Goal: Task Accomplishment & Management: Use online tool/utility

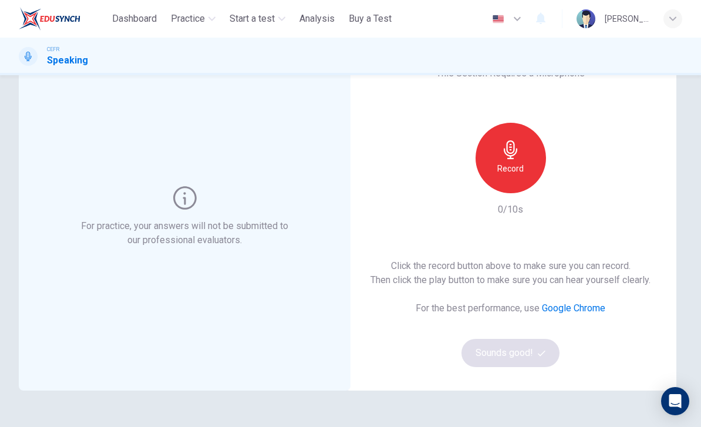
scroll to position [58, 0]
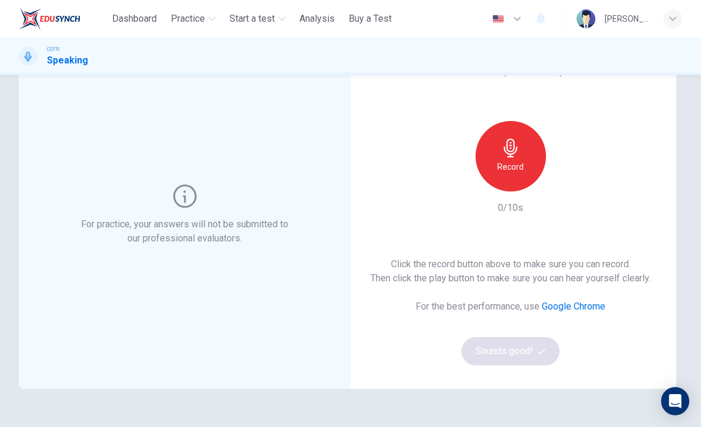
click at [515, 159] on div "Record" at bounding box center [510, 156] width 70 height 70
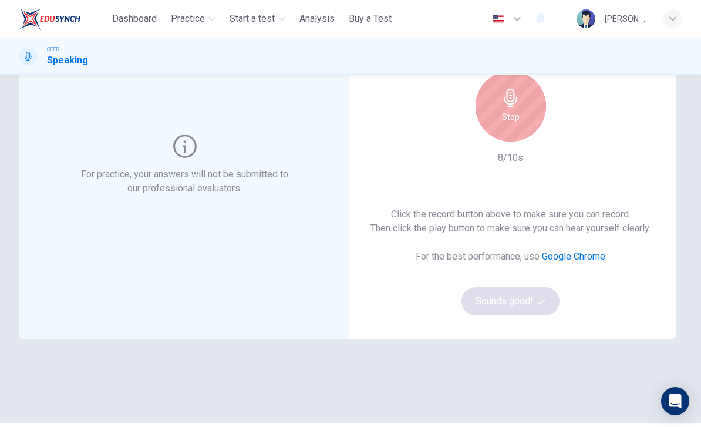
scroll to position [87, 0]
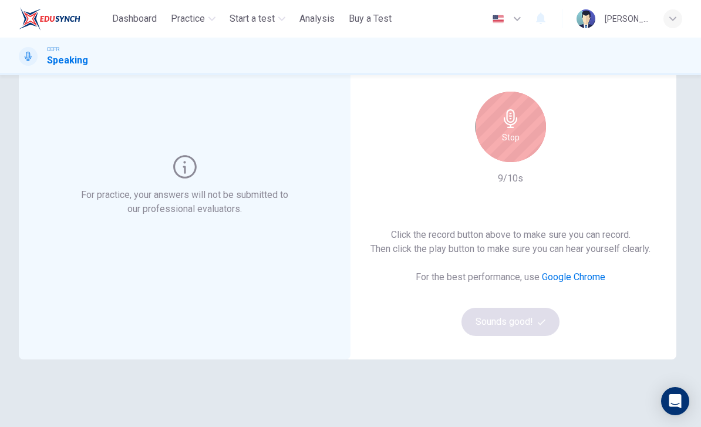
click at [522, 131] on div "Stop" at bounding box center [510, 127] width 70 height 70
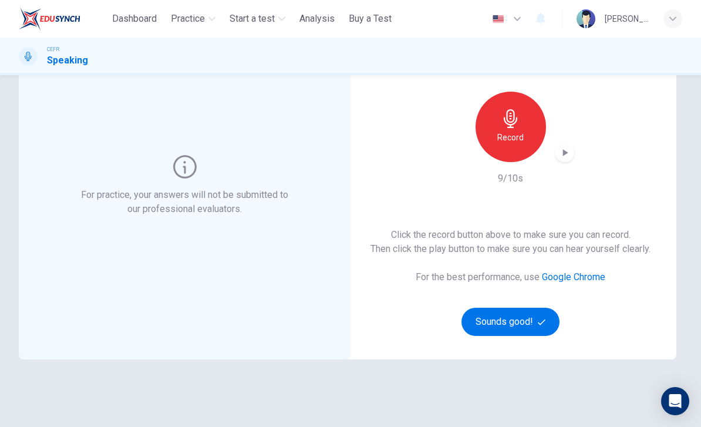
click at [564, 154] on icon "button" at bounding box center [564, 152] width 5 height 7
click at [536, 319] on button "Sounds good!" at bounding box center [510, 321] width 99 height 28
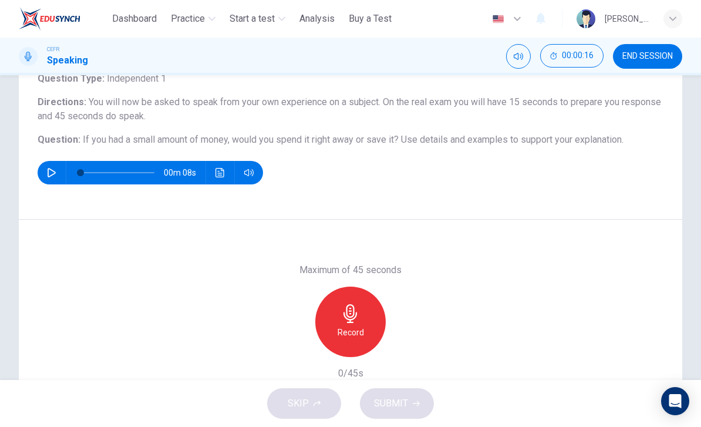
scroll to position [75, 0]
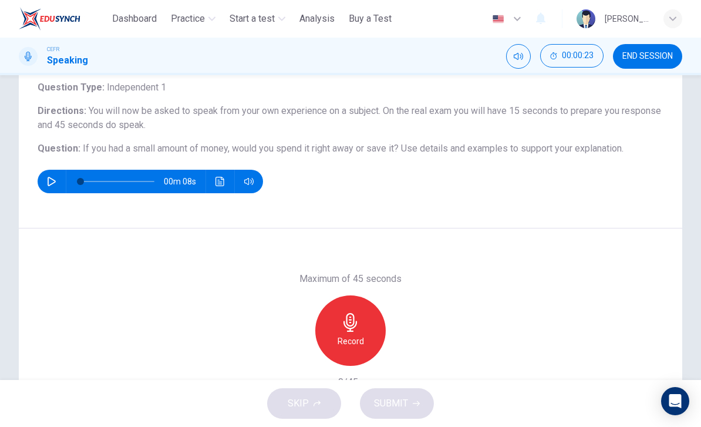
click at [55, 185] on icon "button" at bounding box center [51, 181] width 9 height 9
click at [212, 185] on button "Click to see the audio transcription" at bounding box center [220, 181] width 19 height 23
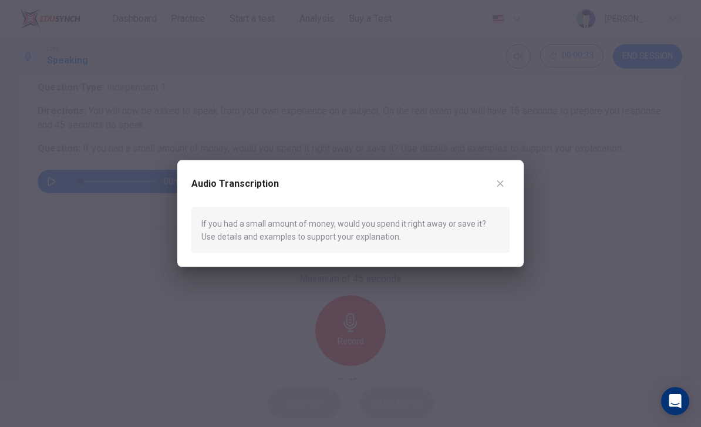
click at [501, 183] on icon "button" at bounding box center [499, 182] width 9 height 9
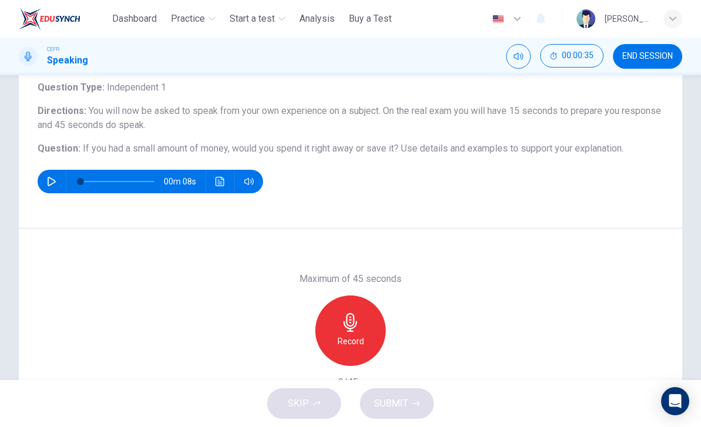
click at [48, 190] on button "button" at bounding box center [51, 181] width 19 height 23
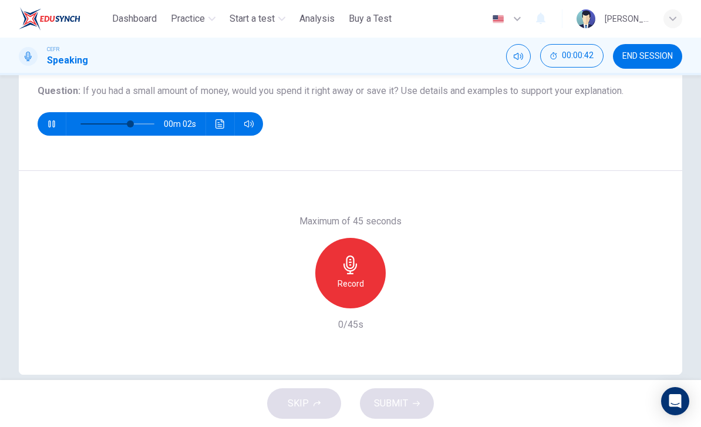
scroll to position [133, 0]
type input "*"
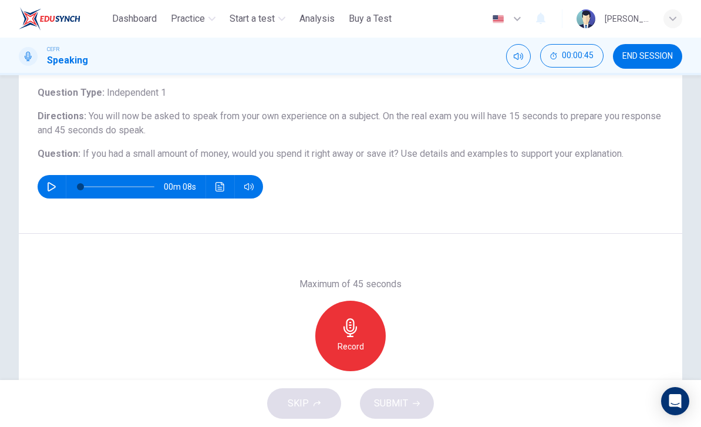
scroll to position [68, 0]
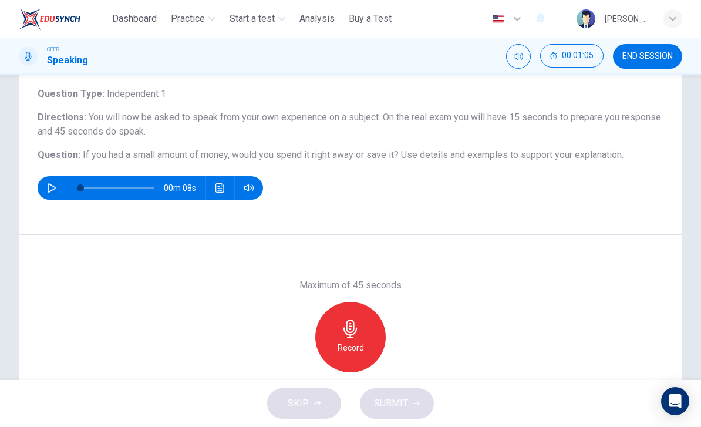
click at [354, 339] on div "Record" at bounding box center [350, 337] width 70 height 70
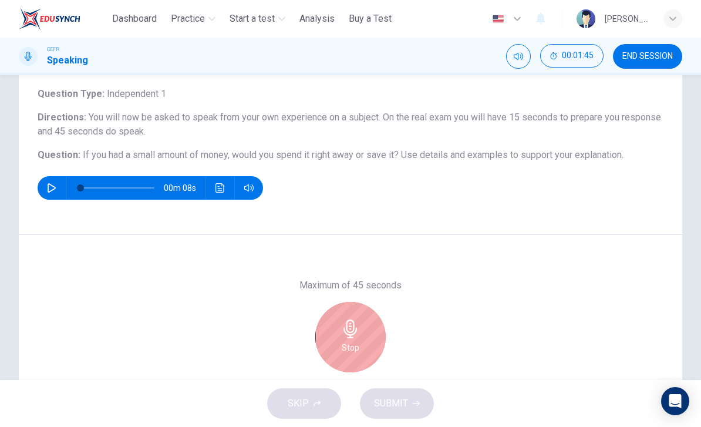
click at [357, 337] on icon "button" at bounding box center [350, 328] width 19 height 19
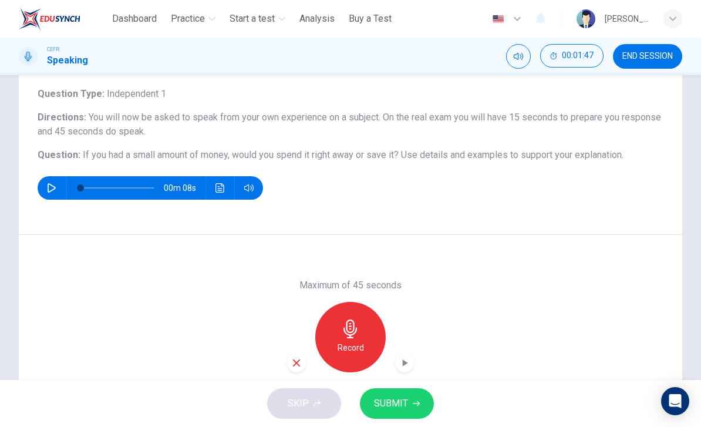
click at [410, 364] on icon "button" at bounding box center [404, 363] width 12 height 12
click at [293, 370] on div "button" at bounding box center [296, 362] width 19 height 19
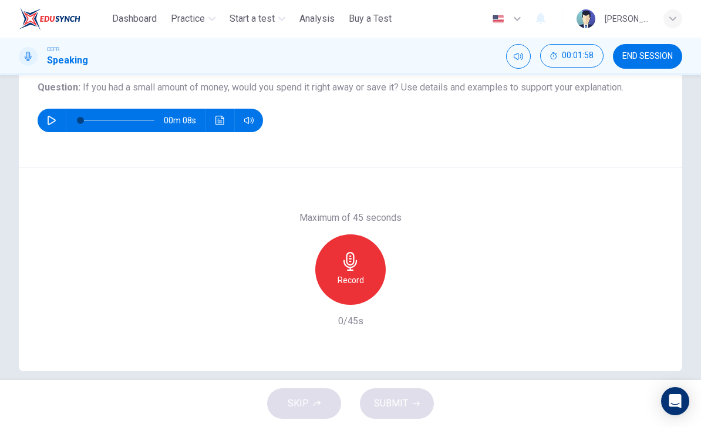
scroll to position [134, 0]
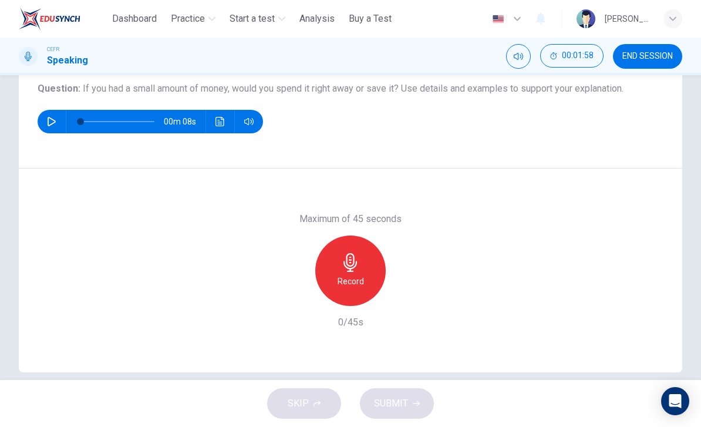
click at [354, 271] on icon "button" at bounding box center [350, 262] width 19 height 19
click at [391, 399] on span "SUBMIT" at bounding box center [391, 403] width 34 height 16
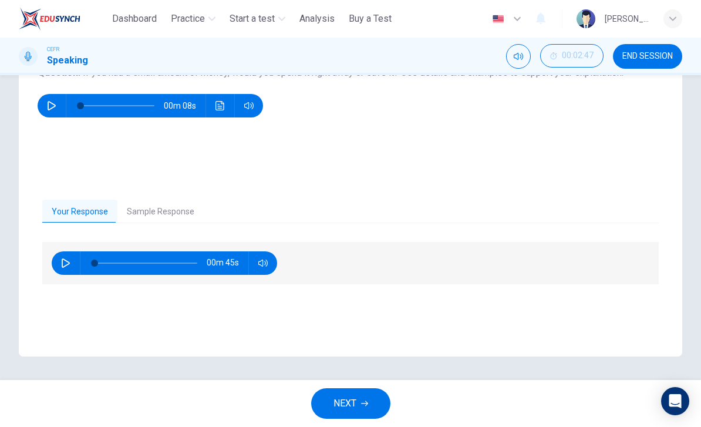
scroll to position [150, 0]
click at [72, 260] on button "button" at bounding box center [65, 262] width 19 height 23
click at [268, 263] on button "button" at bounding box center [262, 262] width 19 height 23
click at [262, 268] on button "button" at bounding box center [262, 262] width 19 height 23
click at [256, 261] on button "button" at bounding box center [262, 262] width 19 height 23
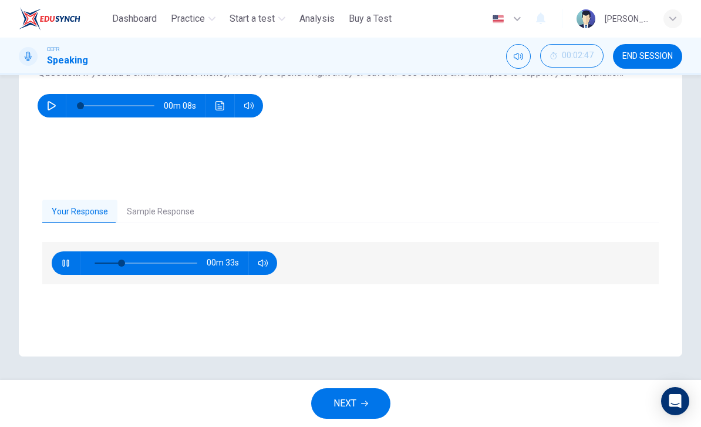
click at [266, 263] on icon "button" at bounding box center [262, 262] width 9 height 9
click at [266, 262] on icon "button" at bounding box center [262, 262] width 9 height 9
click at [159, 212] on button "Sample Response" at bounding box center [160, 212] width 86 height 25
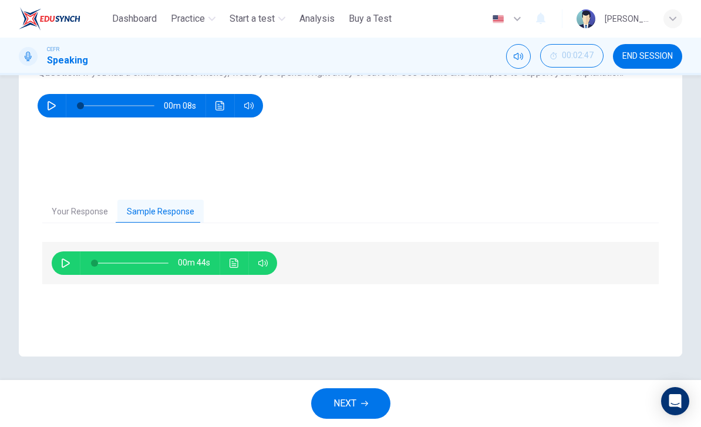
click at [86, 217] on button "Your Response" at bounding box center [79, 212] width 75 height 25
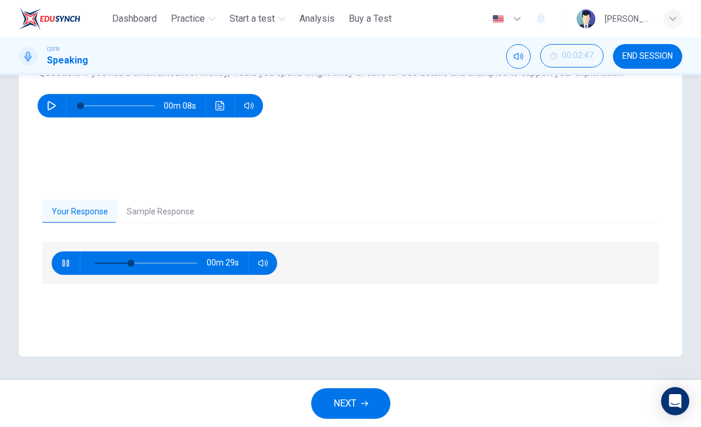
click at [62, 268] on button "button" at bounding box center [65, 262] width 19 height 23
type input "**"
click at [162, 213] on button "Sample Response" at bounding box center [160, 212] width 86 height 25
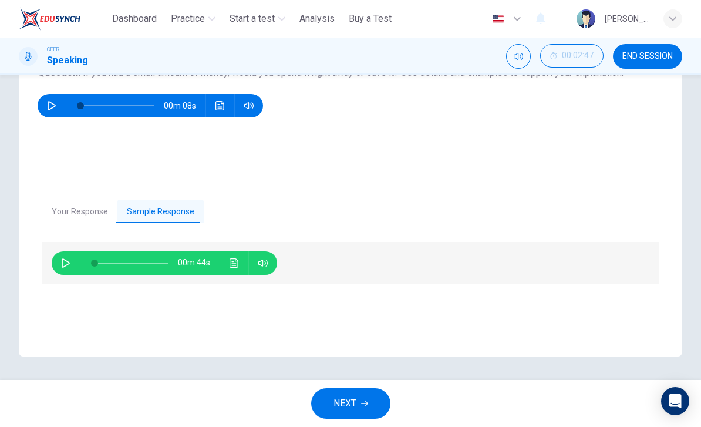
click at [72, 266] on button "button" at bounding box center [65, 262] width 19 height 23
click at [240, 265] on button "Click to see the audio transcription" at bounding box center [234, 262] width 19 height 23
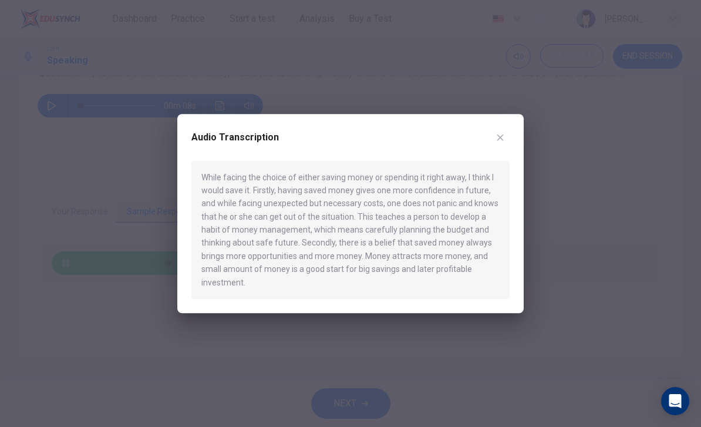
type input "*"
click at [501, 138] on icon "button" at bounding box center [499, 137] width 9 height 9
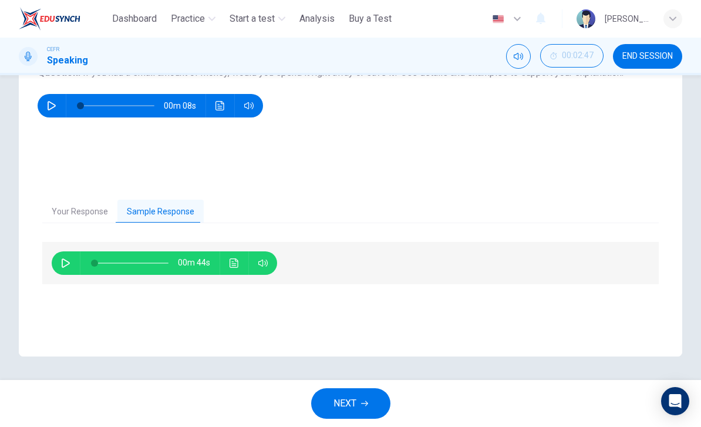
click at [350, 395] on span "NEXT" at bounding box center [344, 403] width 23 height 16
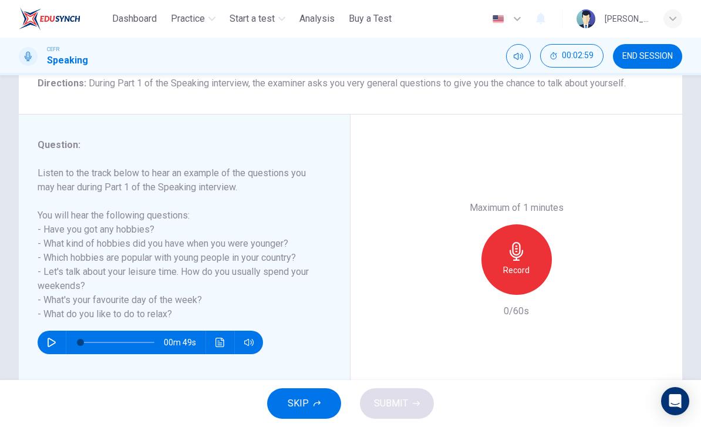
scroll to position [104, 0]
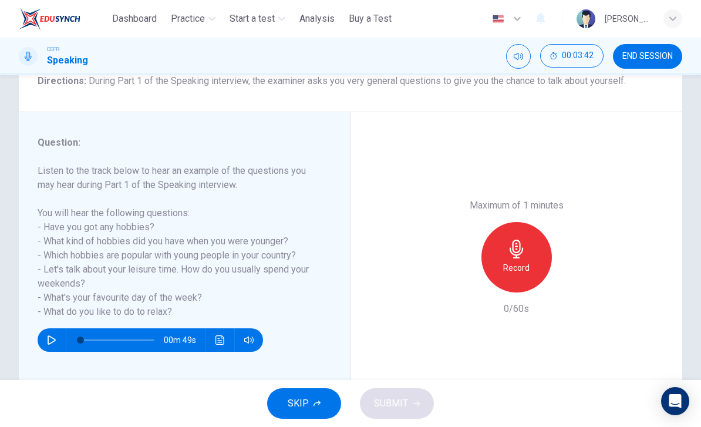
click at [51, 340] on icon "button" at bounding box center [51, 339] width 9 height 9
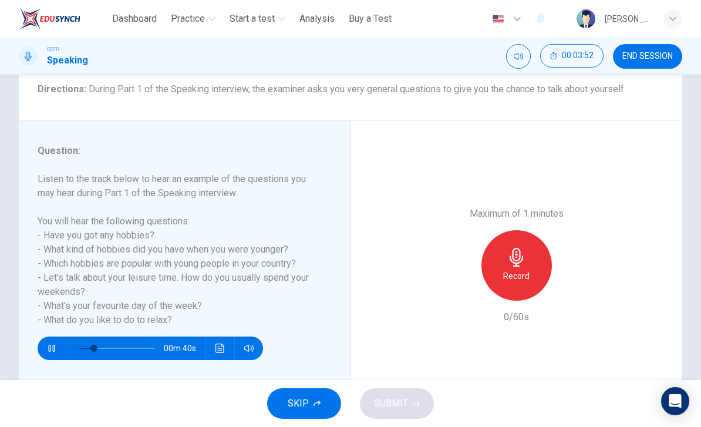
scroll to position [97, 0]
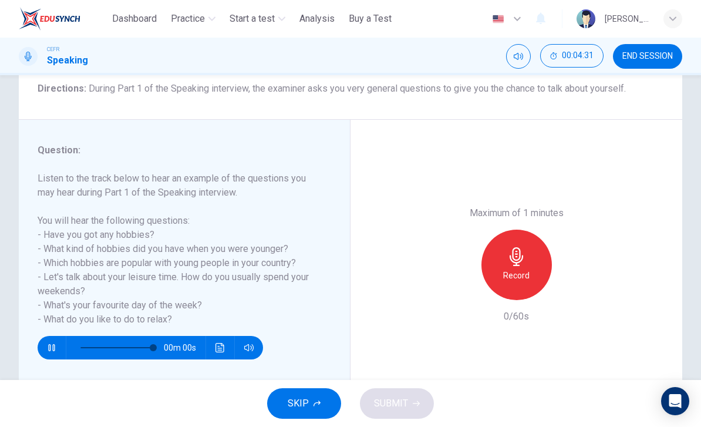
type input "*"
click at [522, 247] on icon "button" at bounding box center [516, 256] width 19 height 19
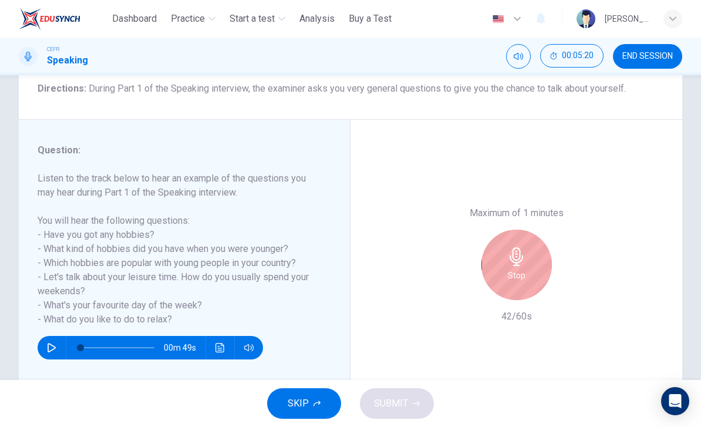
click at [504, 229] on div "Stop" at bounding box center [516, 264] width 70 height 70
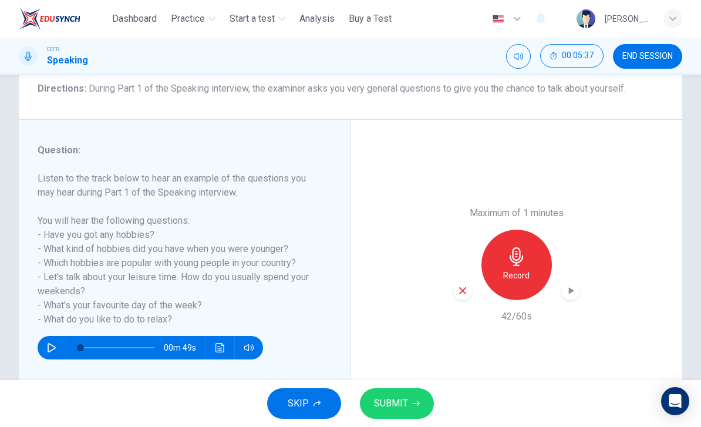
click at [574, 285] on icon "button" at bounding box center [570, 291] width 12 height 12
click at [576, 281] on div "button" at bounding box center [570, 290] width 19 height 19
click at [525, 229] on div "Record" at bounding box center [516, 264] width 70 height 70
click at [396, 407] on span "SUBMIT" at bounding box center [391, 403] width 34 height 16
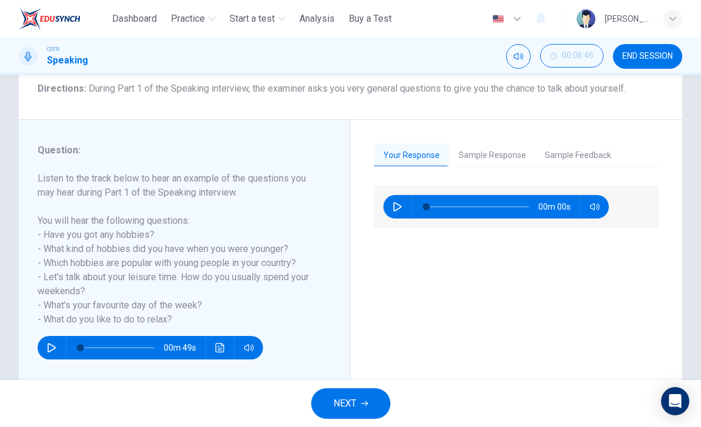
scroll to position [1, 0]
click at [400, 210] on icon "button" at bounding box center [397, 206] width 9 height 9
click at [394, 210] on icon "button" at bounding box center [397, 206] width 6 height 7
type input "**"
click at [499, 153] on button "Sample Response" at bounding box center [492, 155] width 86 height 25
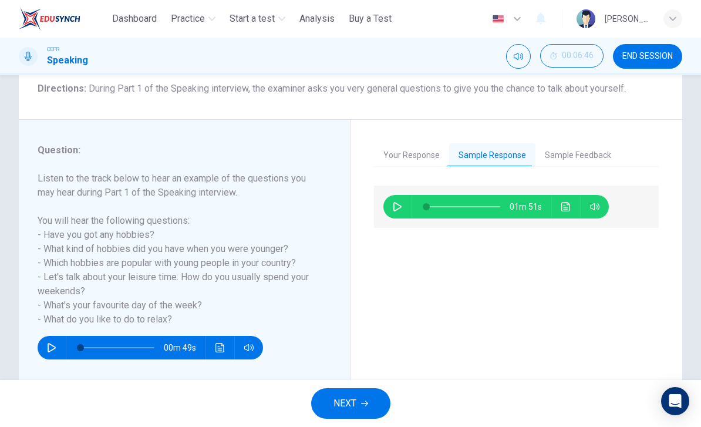
click at [395, 216] on button "button" at bounding box center [397, 206] width 19 height 23
click at [597, 153] on button "Sample Feedback" at bounding box center [577, 155] width 85 height 25
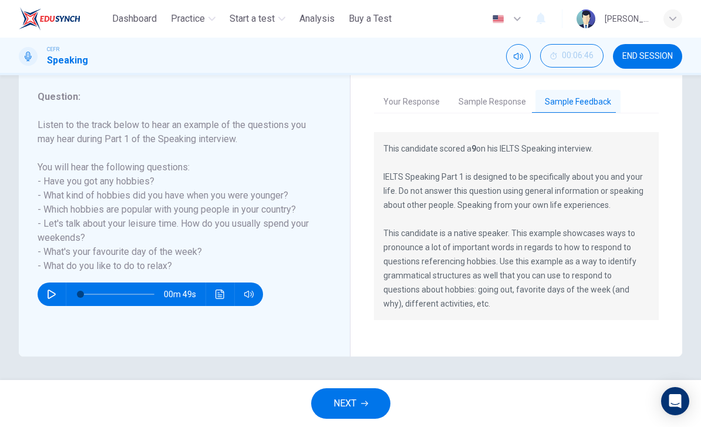
scroll to position [126, 0]
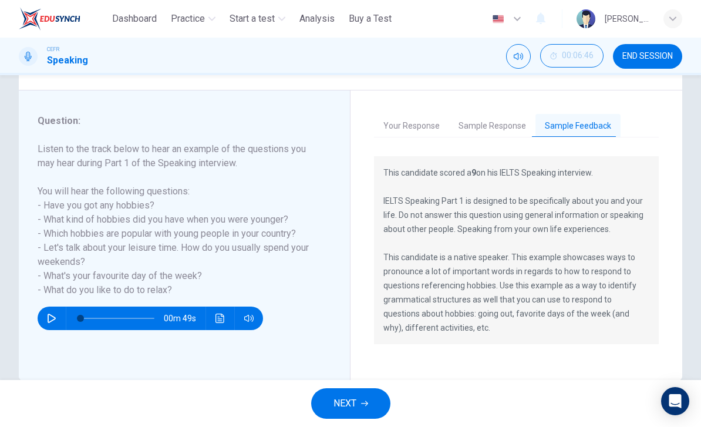
click at [497, 114] on button "Sample Response" at bounding box center [492, 126] width 86 height 25
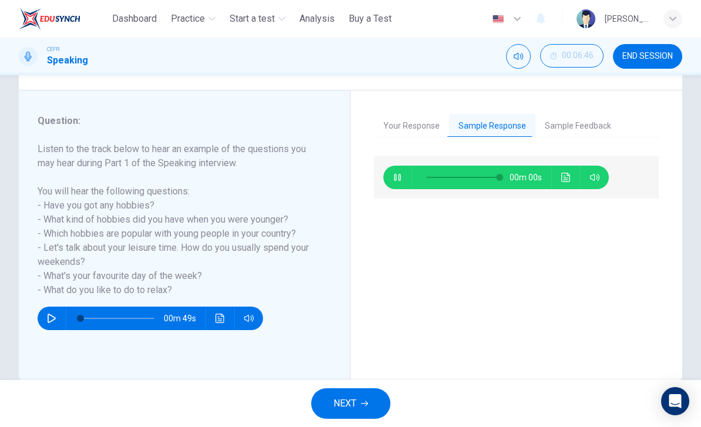
type input "*"
click at [355, 405] on span "NEXT" at bounding box center [344, 403] width 23 height 16
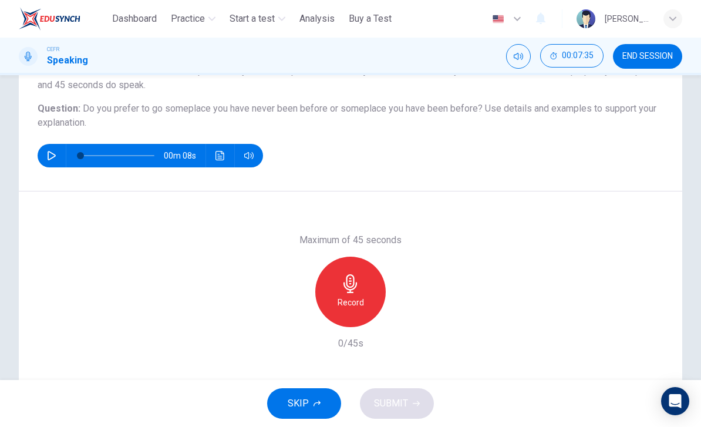
scroll to position [114, 0]
click at [352, 289] on icon "button" at bounding box center [349, 284] width 13 height 19
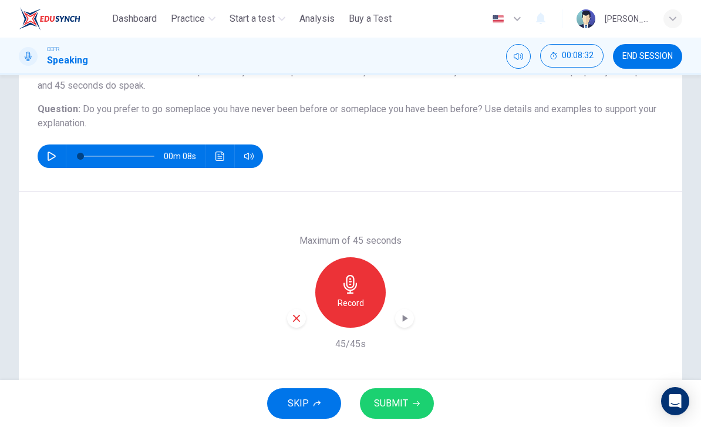
click at [398, 324] on div "button" at bounding box center [404, 318] width 19 height 19
click at [401, 409] on span "SUBMIT" at bounding box center [391, 403] width 34 height 16
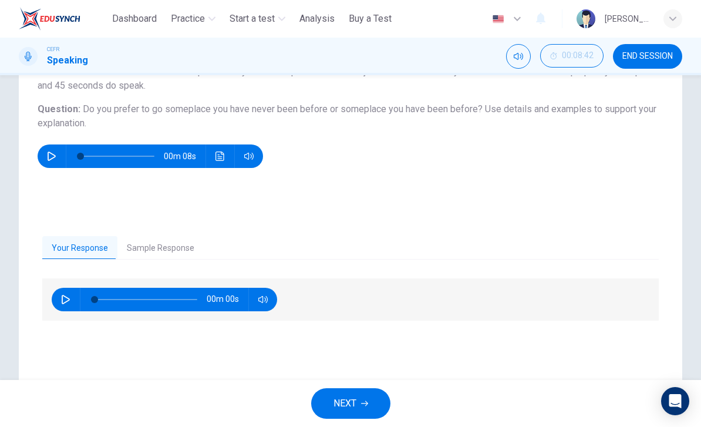
click at [149, 239] on button "Sample Response" at bounding box center [160, 248] width 86 height 25
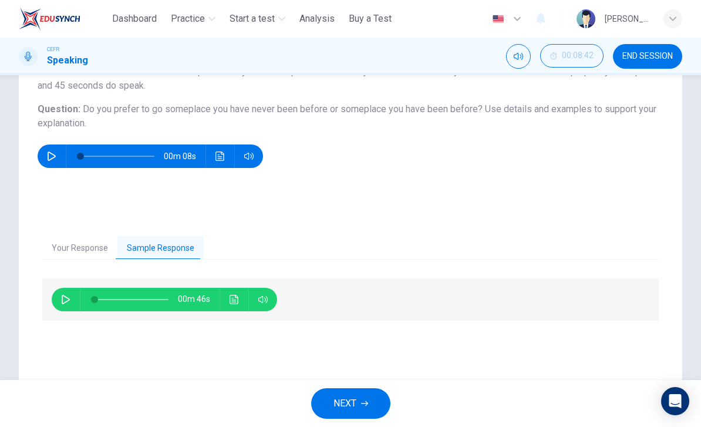
click at [65, 306] on button "button" at bounding box center [65, 299] width 19 height 23
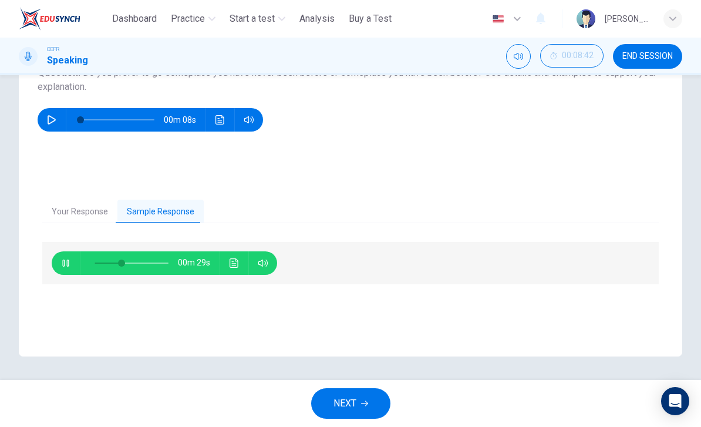
scroll to position [0, 0]
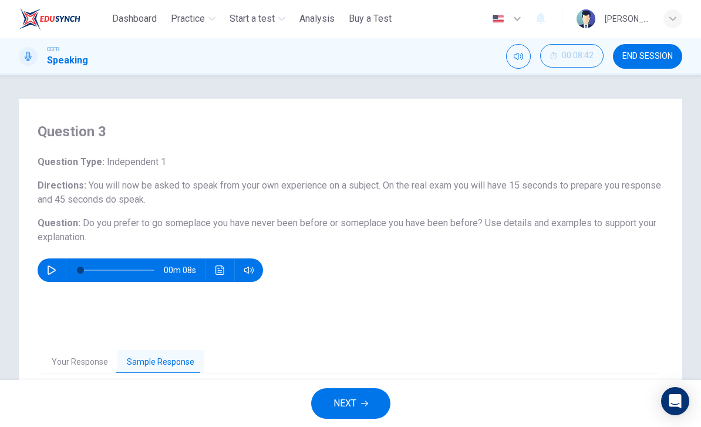
type input "**"
click at [367, 403] on icon "button" at bounding box center [364, 403] width 7 height 5
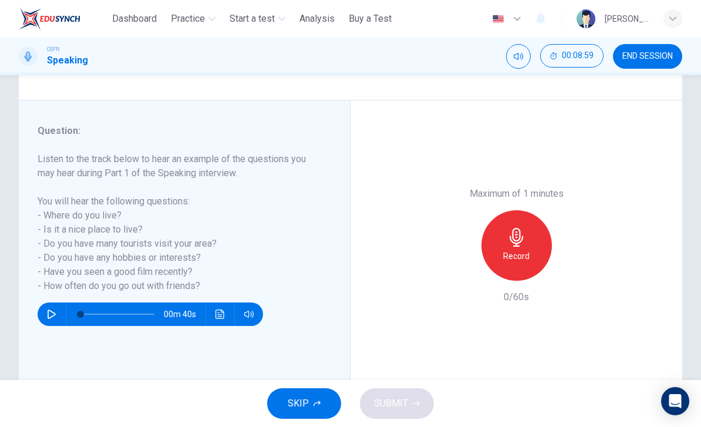
scroll to position [117, 0]
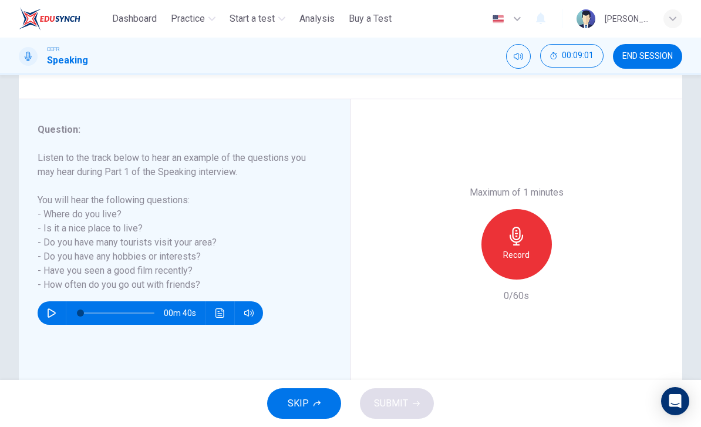
click at [59, 301] on div "00m 40s" at bounding box center [150, 312] width 225 height 23
click at [48, 311] on icon "button" at bounding box center [51, 312] width 9 height 9
click at [110, 316] on span at bounding box center [117, 312] width 74 height 25
click at [113, 316] on span at bounding box center [117, 312] width 74 height 25
click at [246, 316] on icon "button" at bounding box center [248, 312] width 9 height 9
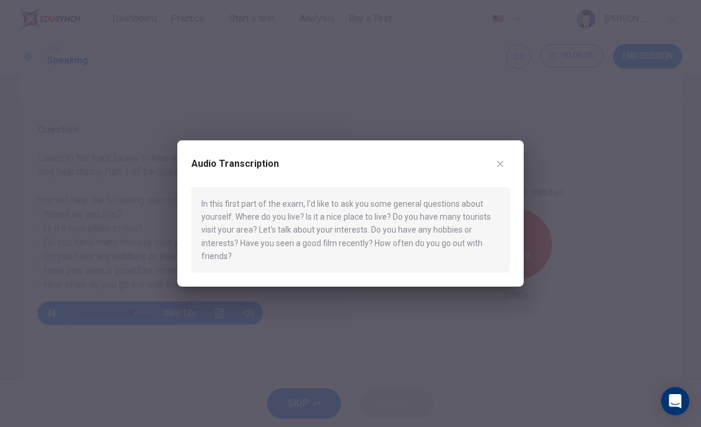
click at [325, 328] on div at bounding box center [350, 213] width 701 height 427
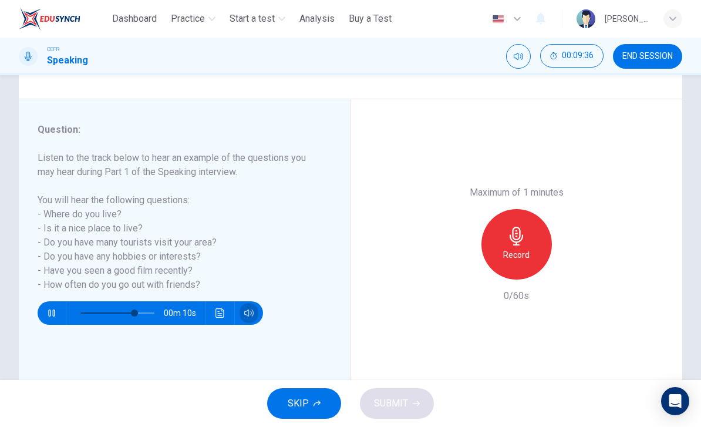
click at [249, 316] on icon "button" at bounding box center [248, 312] width 9 height 7
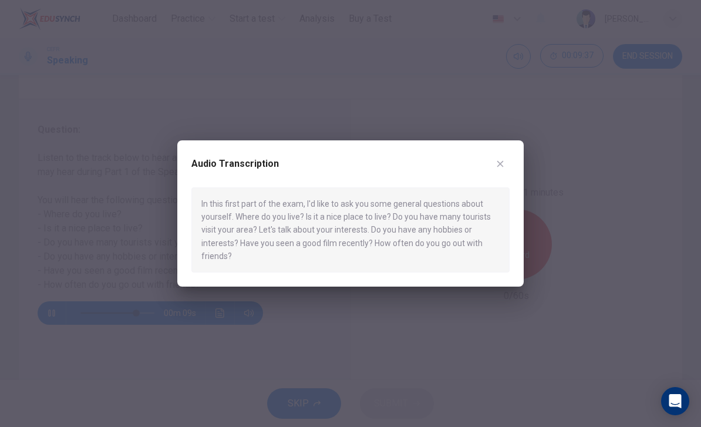
click at [299, 317] on div at bounding box center [350, 213] width 701 height 427
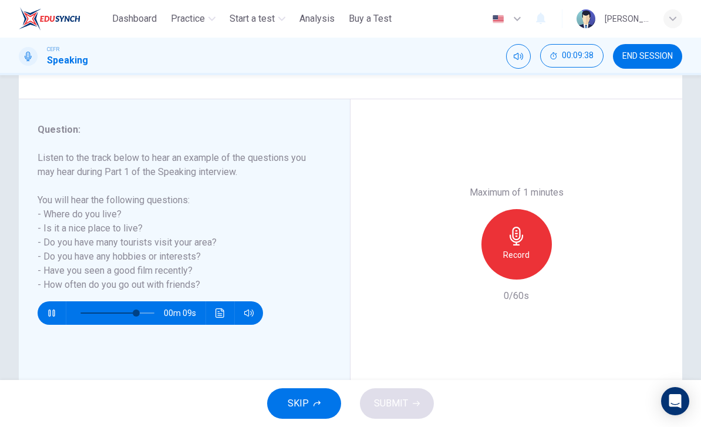
click at [218, 320] on button "Click to see the audio transcription" at bounding box center [220, 312] width 19 height 23
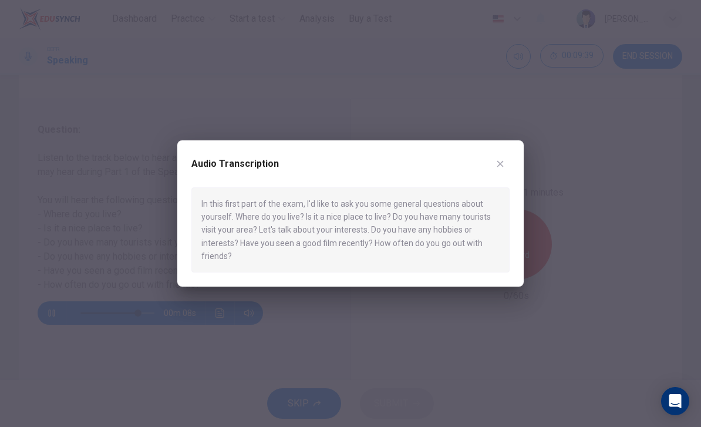
click at [275, 327] on div at bounding box center [350, 213] width 701 height 427
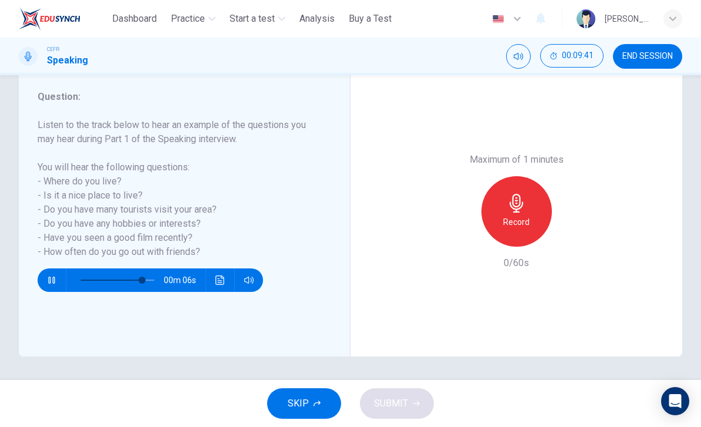
scroll to position [150, 0]
click at [52, 279] on icon "button" at bounding box center [51, 279] width 9 height 9
click at [522, 176] on div "Record" at bounding box center [516, 211] width 70 height 70
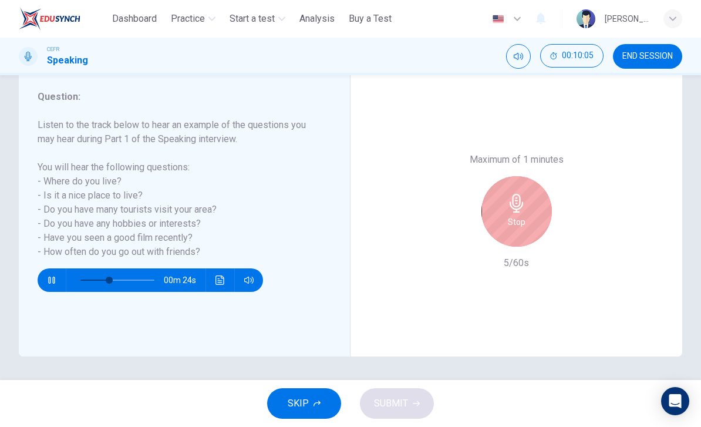
click at [56, 270] on button "button" at bounding box center [51, 279] width 19 height 23
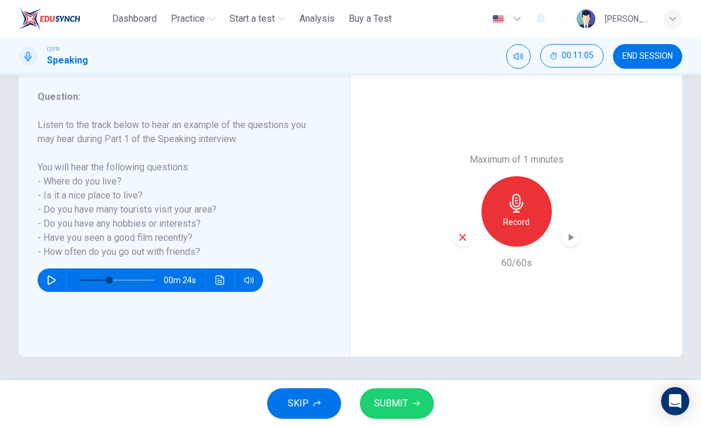
click at [380, 405] on span "SUBMIT" at bounding box center [391, 403] width 34 height 16
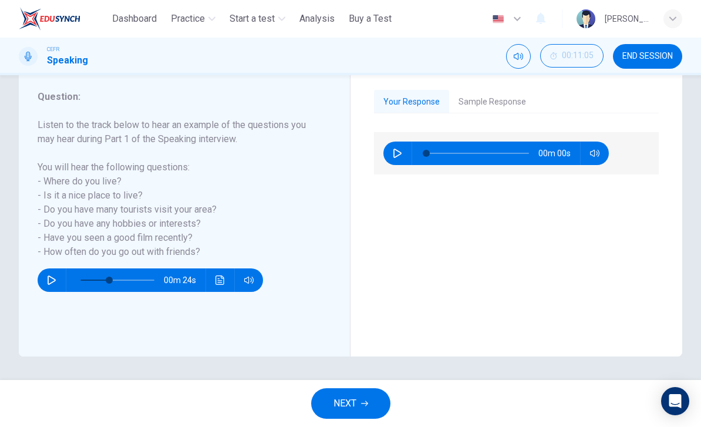
type input "*"
click at [362, 402] on icon "button" at bounding box center [364, 403] width 7 height 7
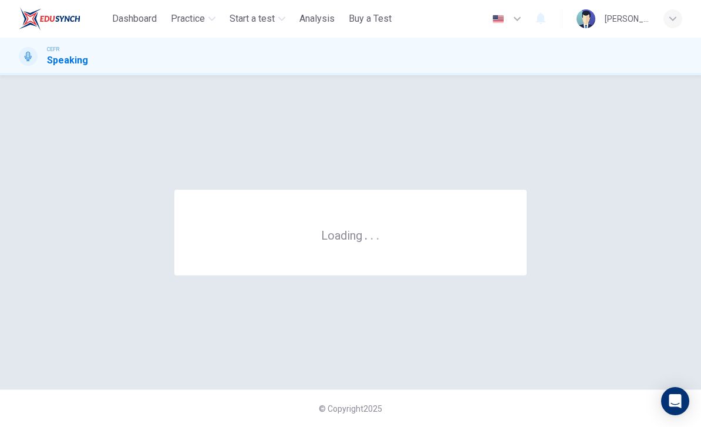
scroll to position [0, 0]
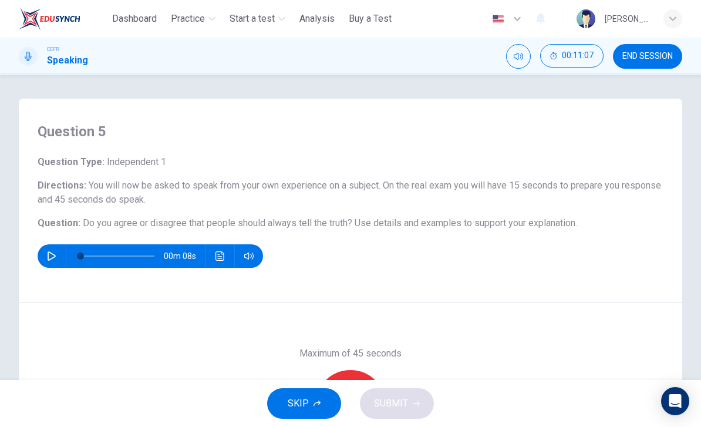
click at [632, 58] on span "END SESSION" at bounding box center [647, 56] width 50 height 9
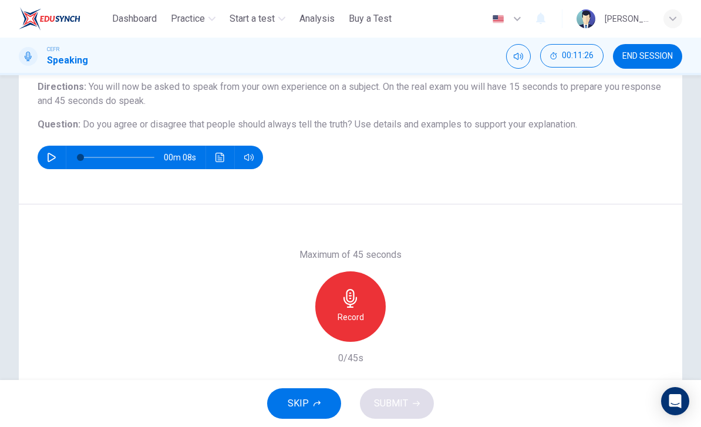
scroll to position [99, 0]
click at [344, 309] on h6 "Record" at bounding box center [350, 316] width 26 height 14
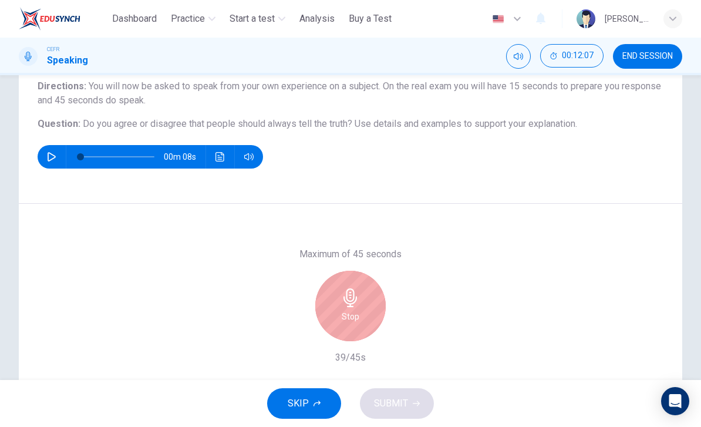
click at [355, 330] on div "Stop" at bounding box center [350, 306] width 70 height 70
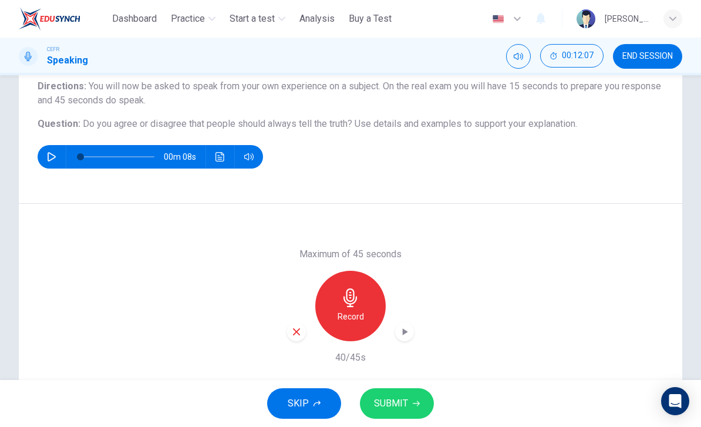
click at [298, 340] on div "button" at bounding box center [296, 331] width 19 height 19
click at [363, 295] on div "Record" at bounding box center [350, 306] width 70 height 70
click at [394, 405] on span "SUBMIT" at bounding box center [391, 403] width 34 height 16
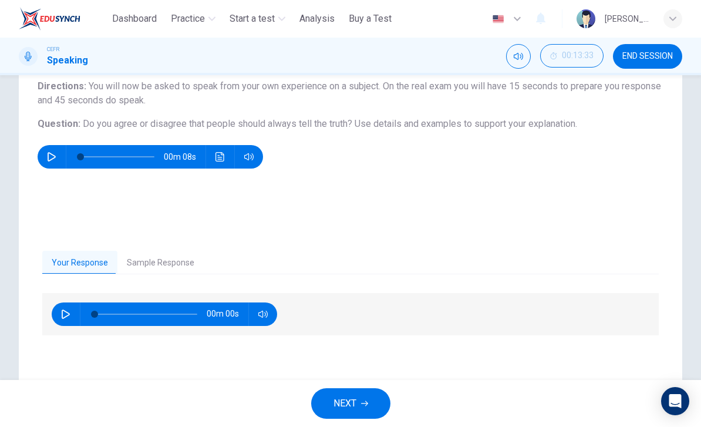
click at [149, 268] on button "Sample Response" at bounding box center [160, 263] width 86 height 25
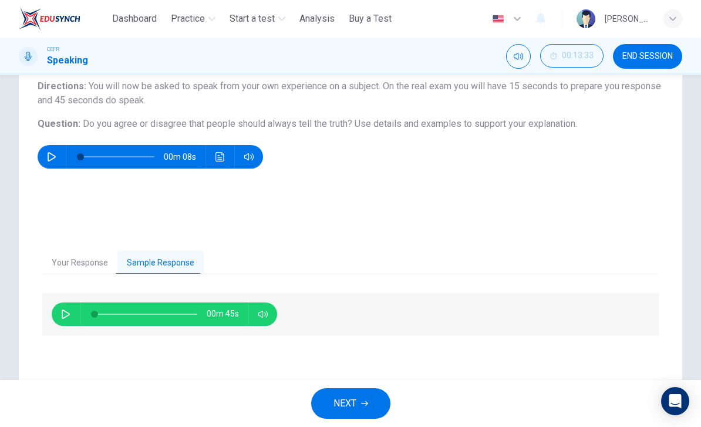
click at [65, 319] on button "button" at bounding box center [65, 313] width 19 height 23
click at [63, 316] on icon "button" at bounding box center [65, 313] width 9 height 9
click at [60, 315] on button "button" at bounding box center [65, 313] width 19 height 23
type input "*"
click at [352, 389] on button "NEXT" at bounding box center [350, 403] width 79 height 31
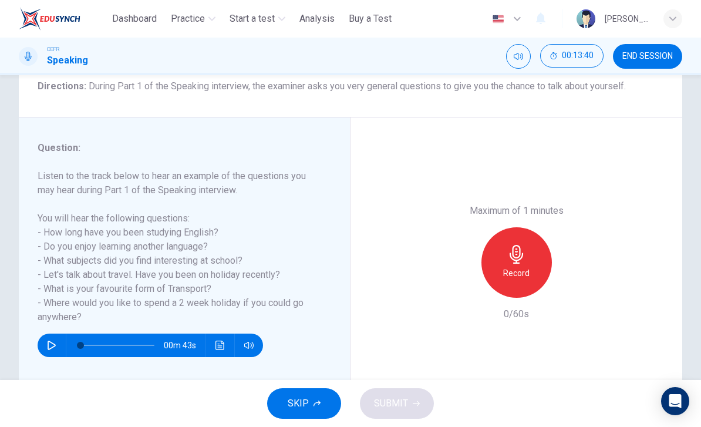
scroll to position [100, 0]
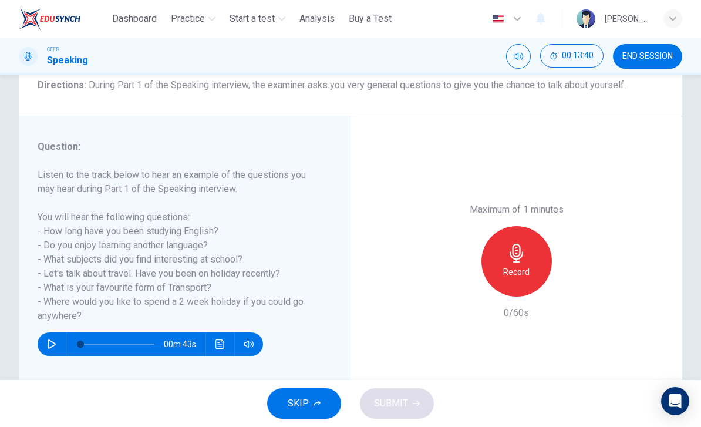
click at [509, 265] on h6 "Record" at bounding box center [516, 272] width 26 height 14
click at [410, 403] on button "SUBMIT" at bounding box center [397, 403] width 74 height 31
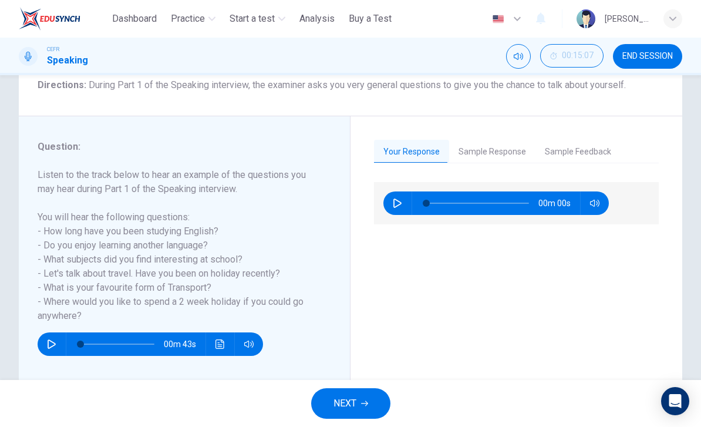
click at [493, 153] on button "Sample Response" at bounding box center [492, 152] width 86 height 25
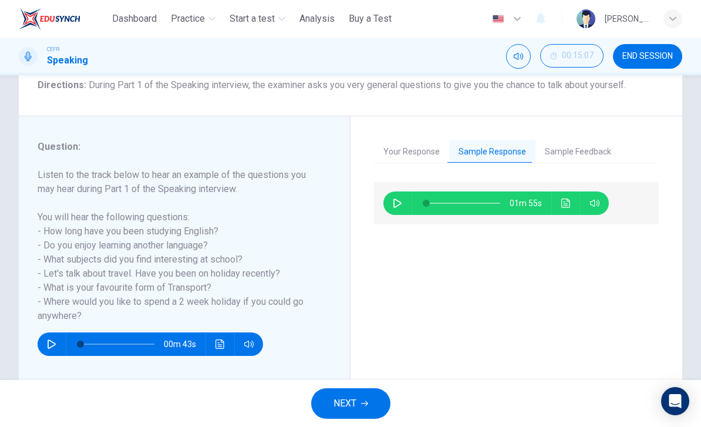
click at [398, 205] on icon "button" at bounding box center [397, 202] width 9 height 9
click at [571, 153] on button "Sample Feedback" at bounding box center [577, 152] width 85 height 25
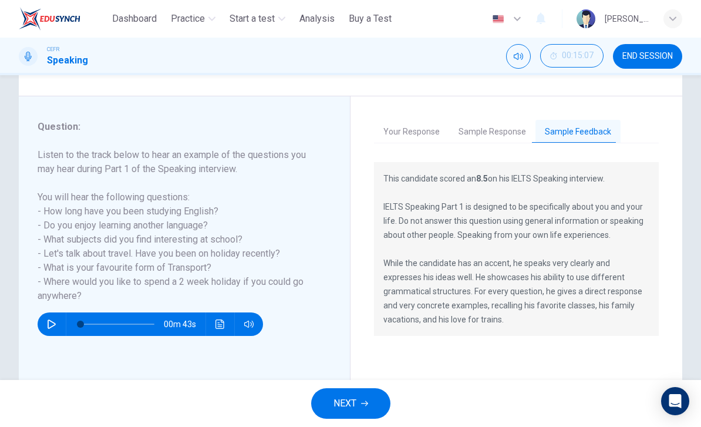
scroll to position [123, 0]
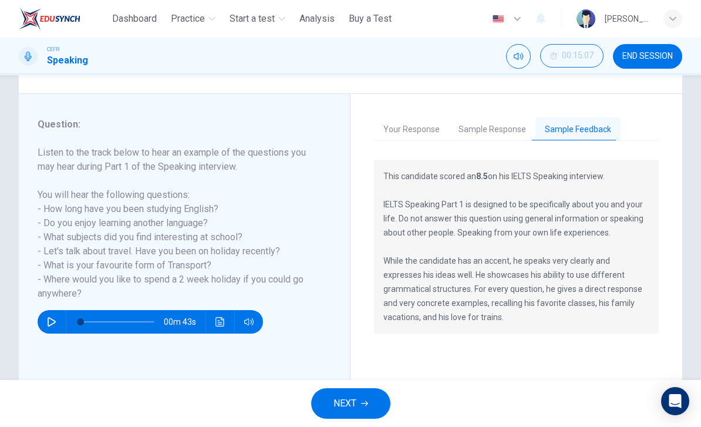
click at [489, 129] on button "Sample Response" at bounding box center [492, 129] width 86 height 25
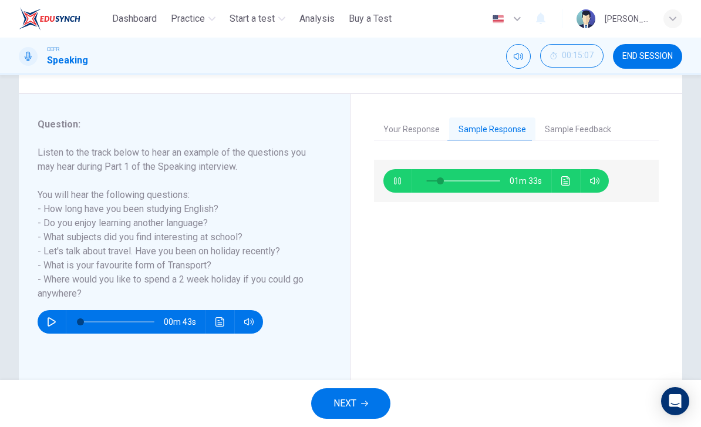
click at [399, 178] on icon "button" at bounding box center [397, 180] width 9 height 9
type input "**"
click at [357, 405] on button "NEXT" at bounding box center [350, 403] width 79 height 31
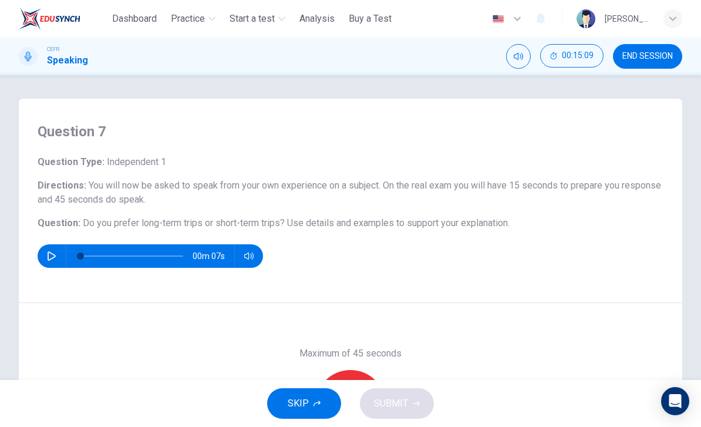
scroll to position [-1, 0]
click at [644, 57] on span "END SESSION" at bounding box center [647, 56] width 50 height 9
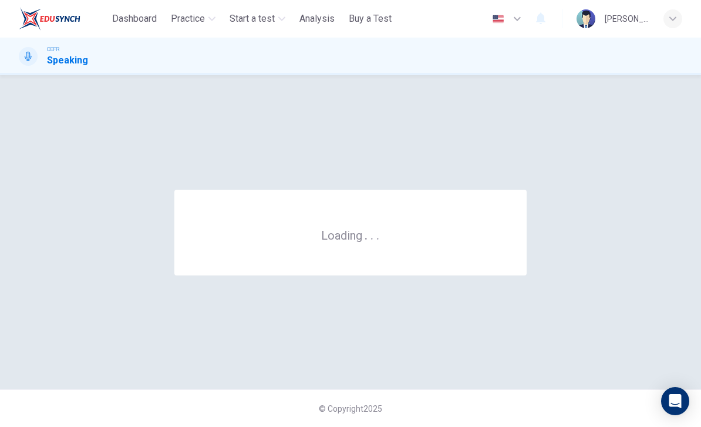
scroll to position [0, 0]
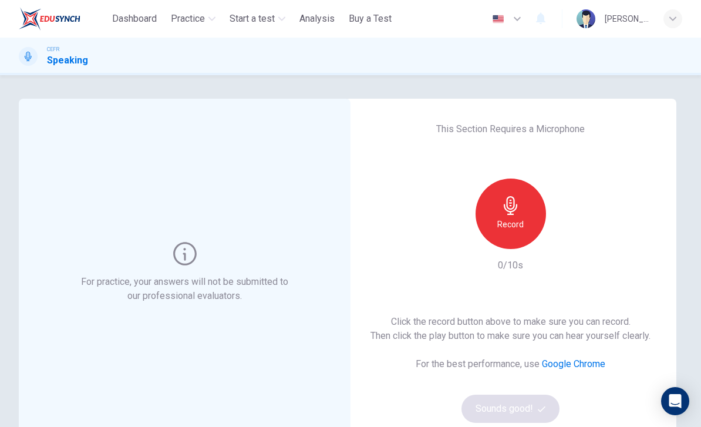
click at [318, 14] on span "Analysis" at bounding box center [316, 19] width 35 height 14
